Goal: Task Accomplishment & Management: Manage account settings

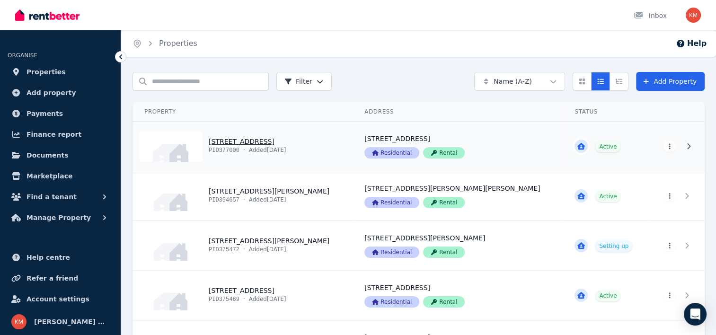
click at [261, 142] on link "View property details" at bounding box center [243, 146] width 220 height 49
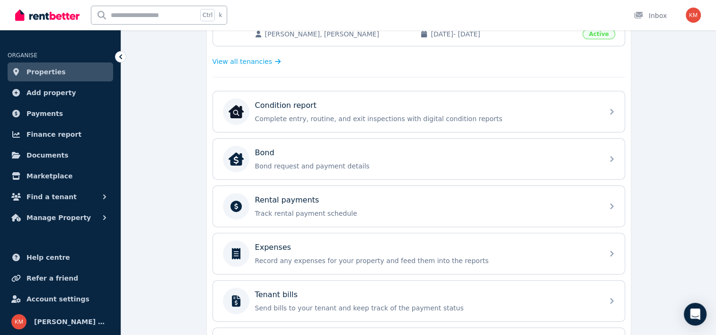
scroll to position [257, 0]
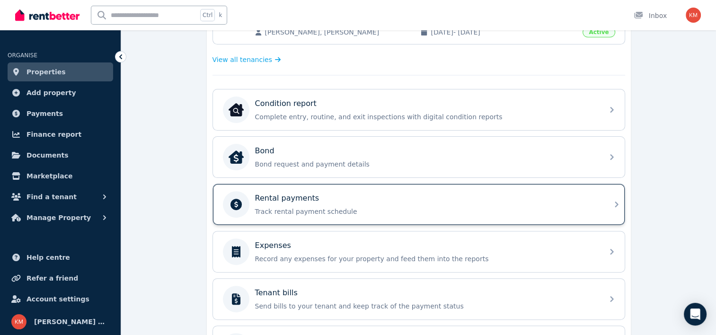
click at [530, 202] on div "Rental payments Track rental payment schedule" at bounding box center [426, 205] width 343 height 24
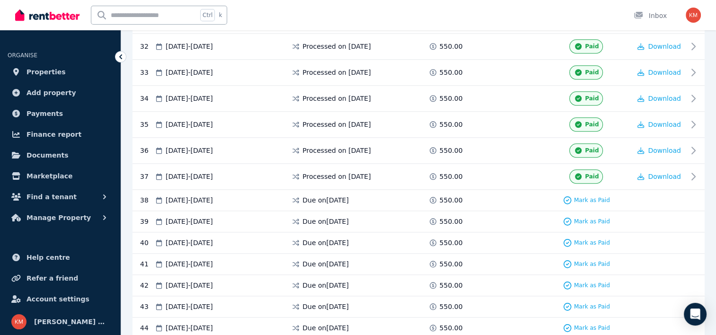
scroll to position [1012, 0]
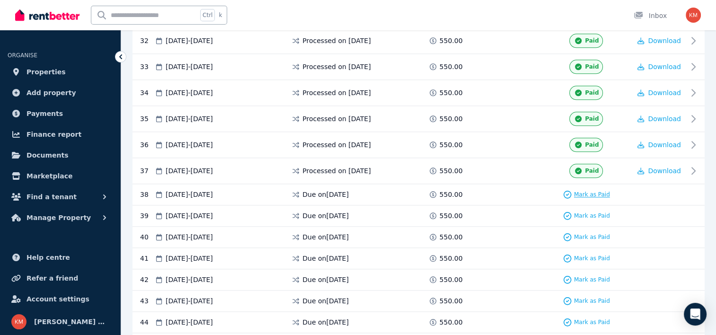
click at [600, 191] on span "Mark as Paid" at bounding box center [592, 195] width 36 height 8
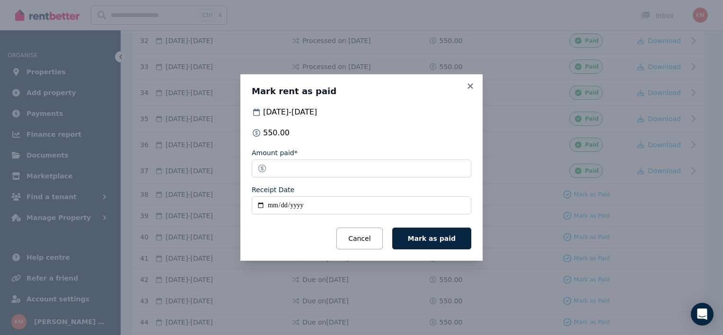
click at [259, 207] on input "Receipt Date" at bounding box center [362, 205] width 220 height 18
type input "**********"
click at [430, 239] on span "Mark as paid" at bounding box center [432, 239] width 48 height 8
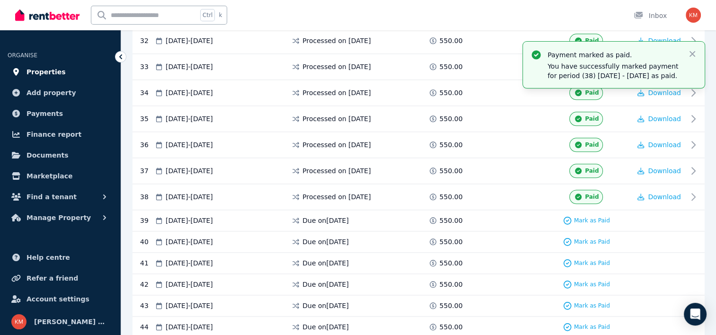
click at [66, 69] on link "Properties" at bounding box center [61, 71] width 106 height 19
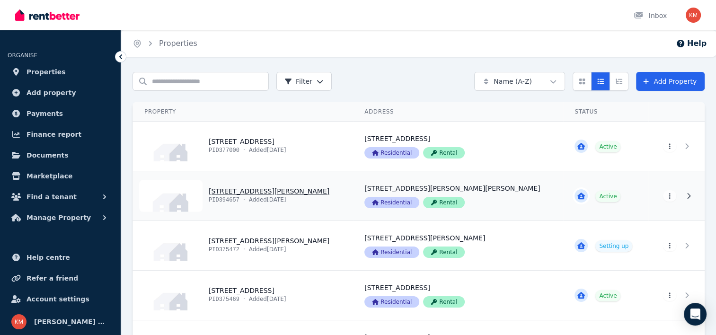
click at [269, 188] on link "View property details" at bounding box center [243, 195] width 220 height 49
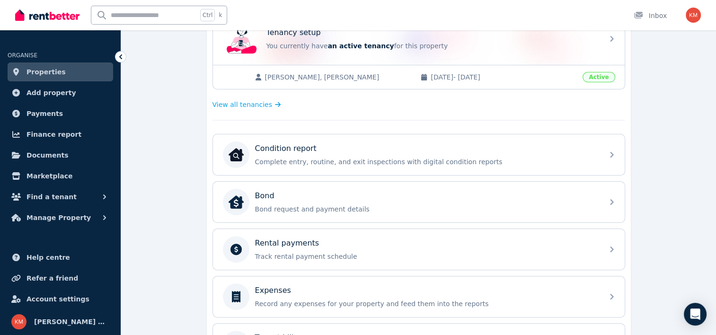
scroll to position [231, 0]
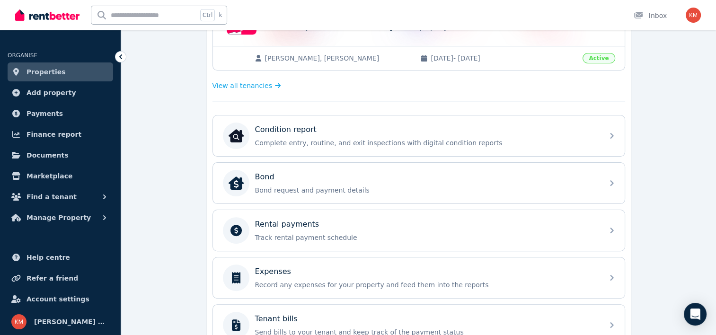
click at [388, 250] on div "Condition report Complete entry, routine, and exit inspections with digital con…" at bounding box center [418, 278] width 413 height 326
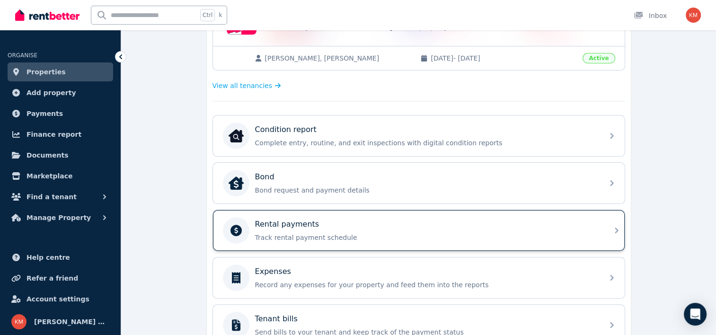
click at [317, 227] on div "Rental payments" at bounding box center [426, 224] width 343 height 11
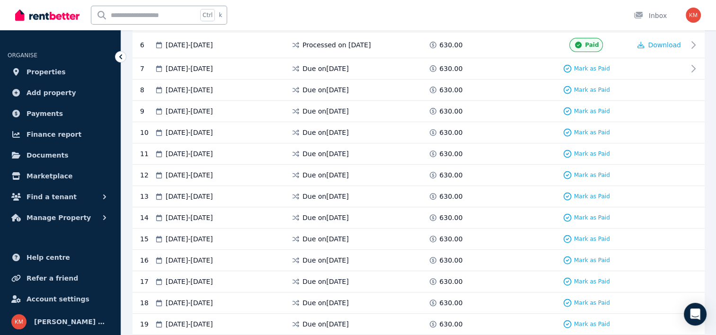
scroll to position [332, 0]
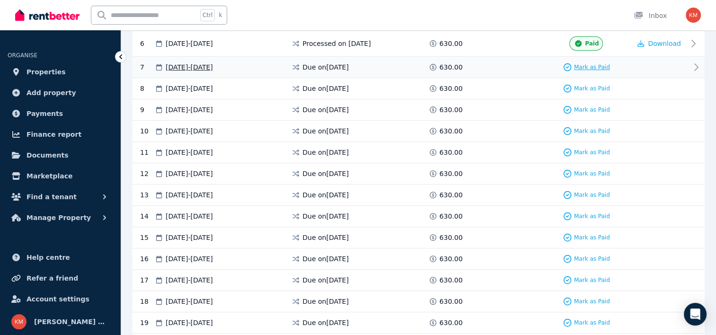
click at [600, 67] on span "Mark as Paid" at bounding box center [592, 67] width 36 height 8
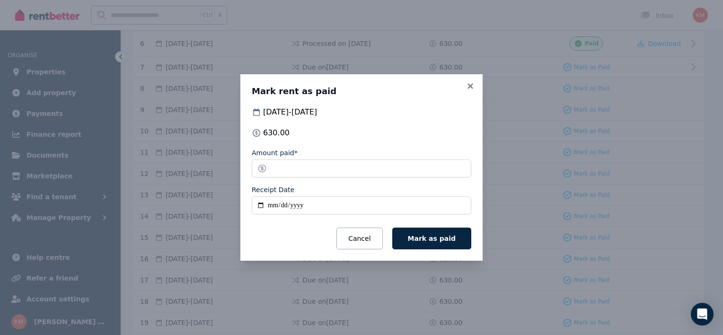
click at [259, 204] on input "Receipt Date" at bounding box center [362, 205] width 220 height 18
type input "**********"
click at [412, 239] on button "Mark as paid" at bounding box center [431, 239] width 79 height 22
